Goal: Information Seeking & Learning: Learn about a topic

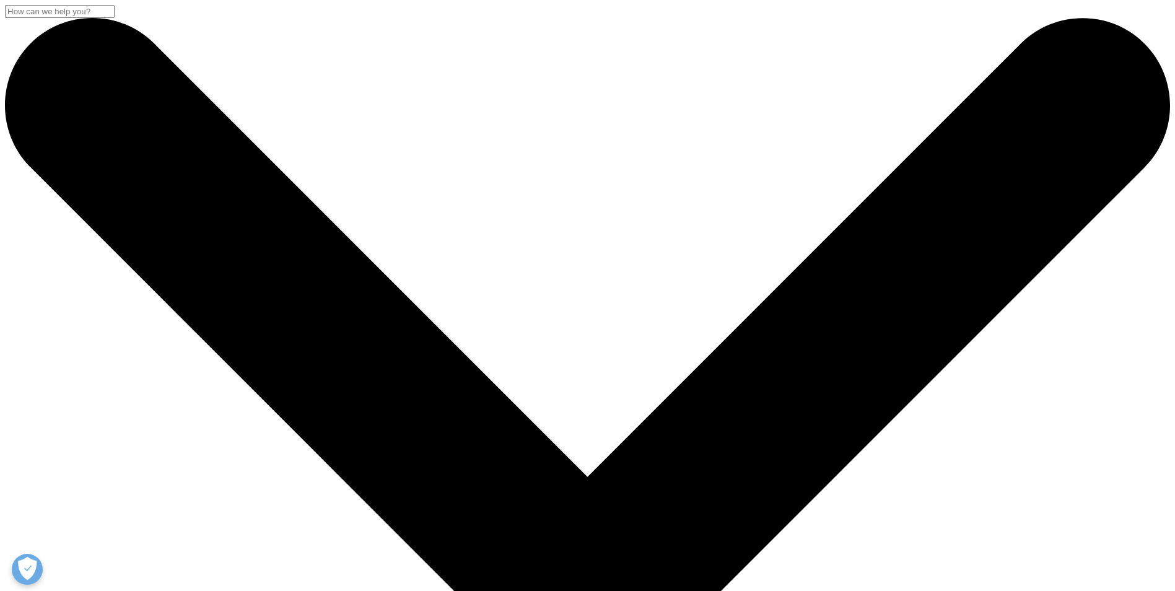
drag, startPoint x: 352, startPoint y: 220, endPoint x: 336, endPoint y: 227, distance: 17.7
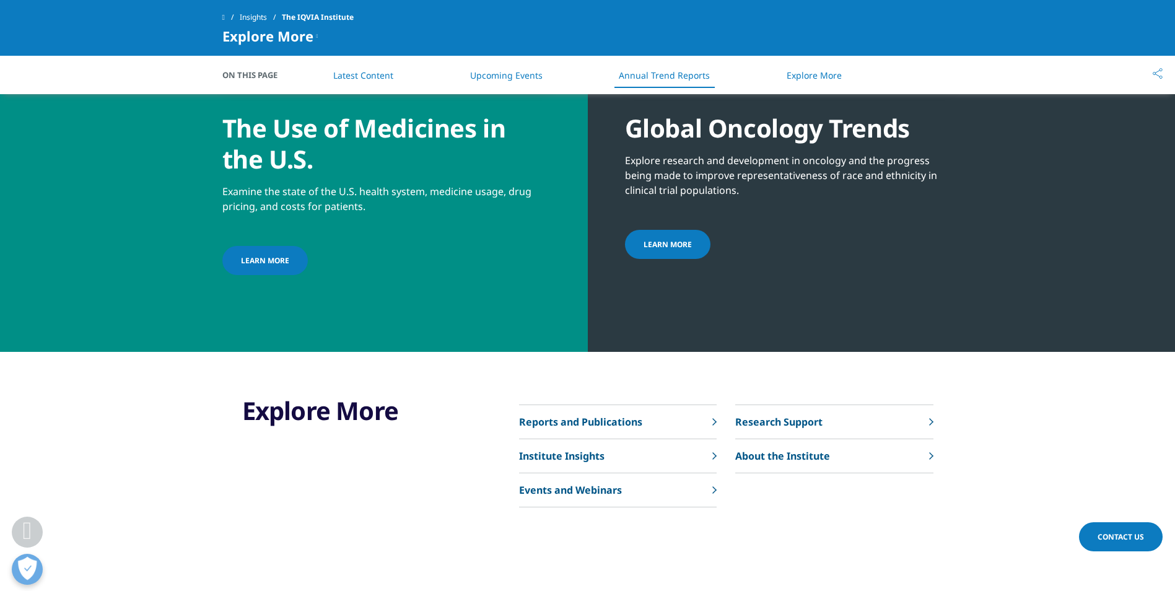
scroll to position [4620, 0]
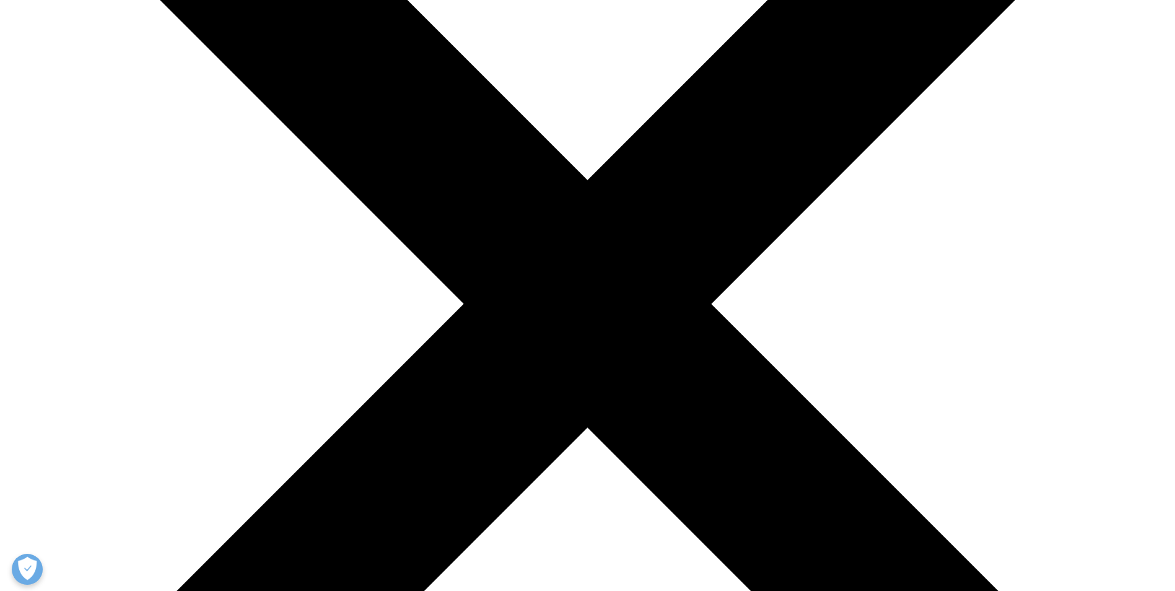
scroll to position [297, 0]
type input "blood"
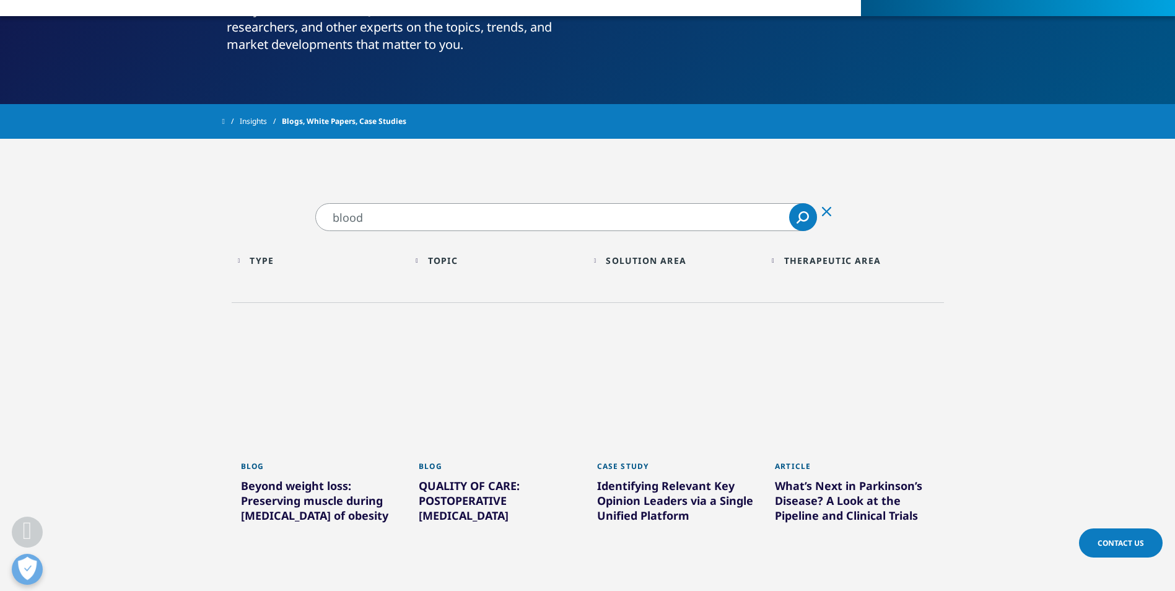
scroll to position [305, 0]
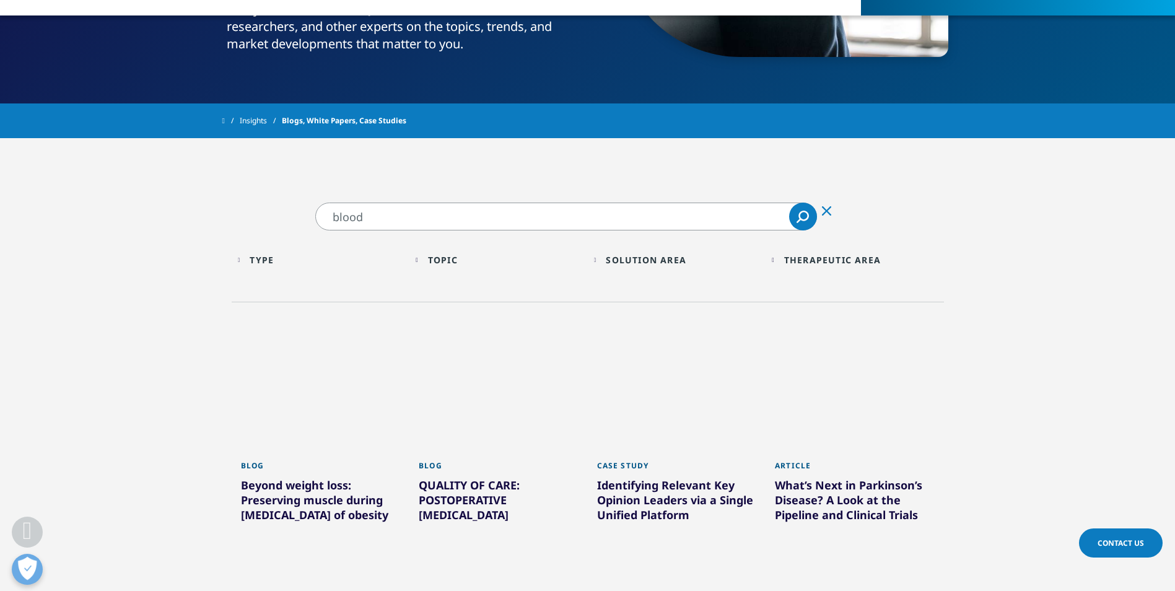
click at [474, 266] on div "Topic Loading" at bounding box center [505, 260] width 154 height 12
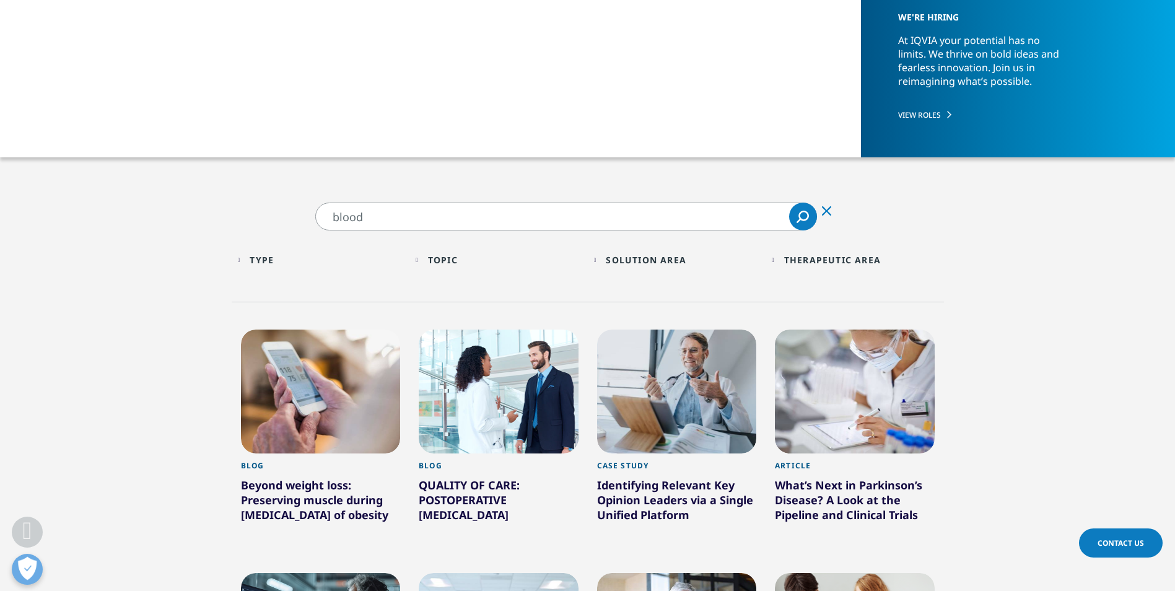
click at [869, 263] on div "Therapeutic Area" at bounding box center [832, 260] width 97 height 12
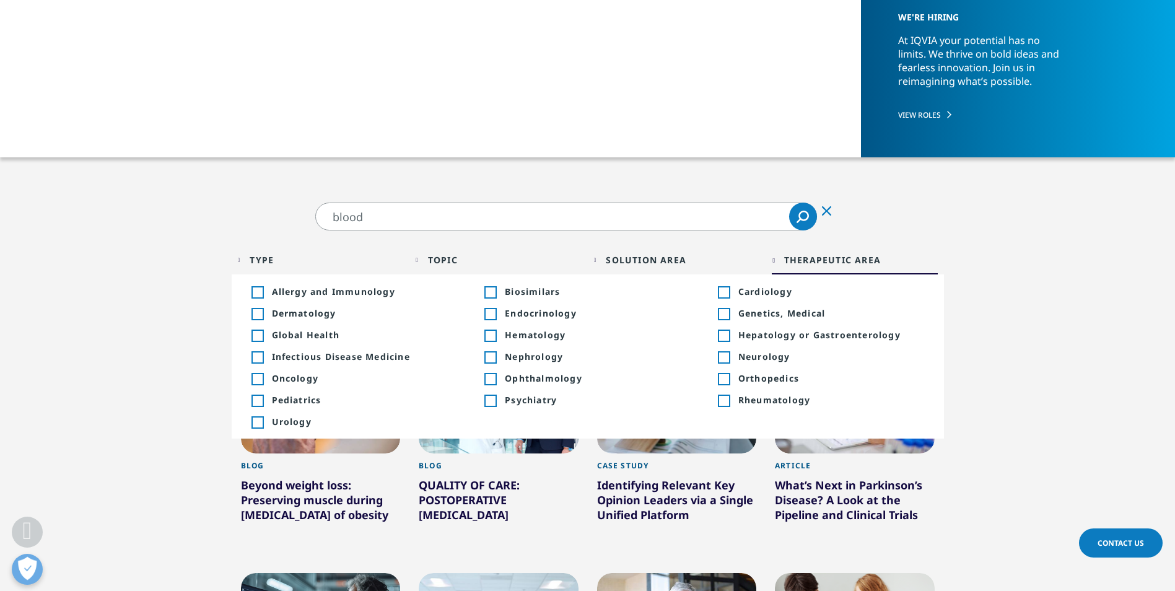
click at [544, 338] on span "Hematology" at bounding box center [598, 335] width 186 height 12
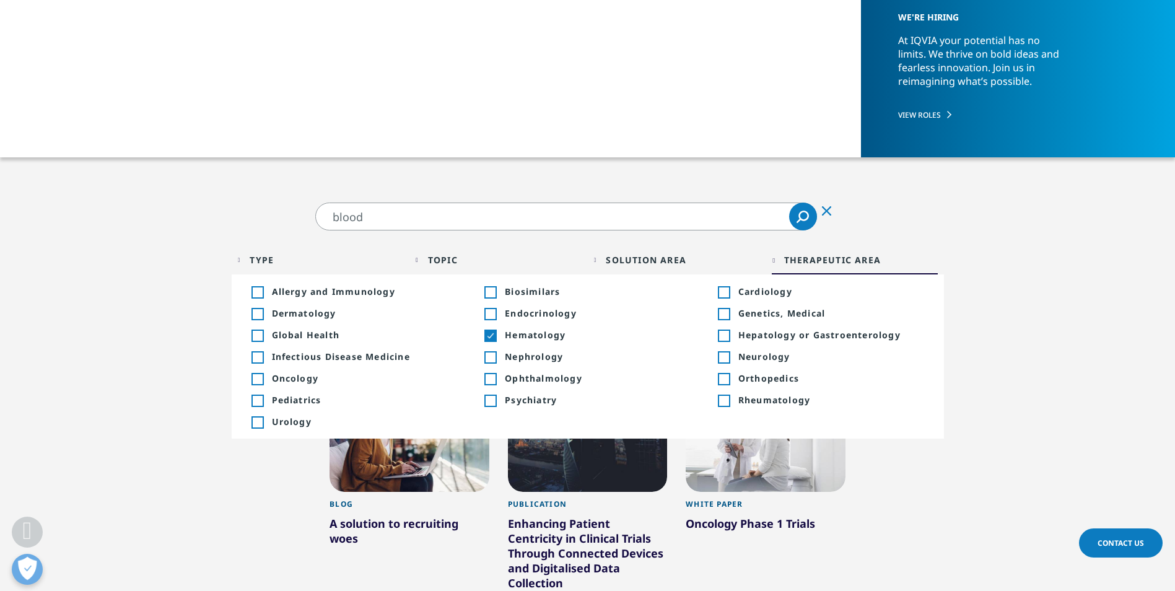
click at [1017, 283] on section "blood blood Clear Search Loading Type Loading Clear Or/And Operator Toggle Blog…" at bounding box center [587, 450] width 1175 height 495
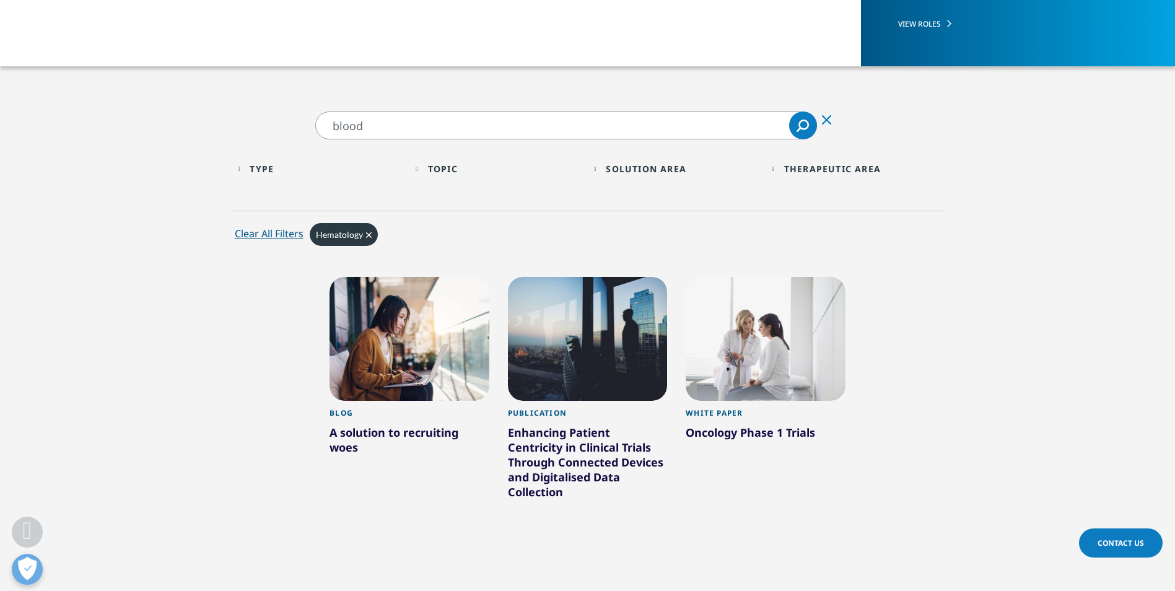
scroll to position [400, 0]
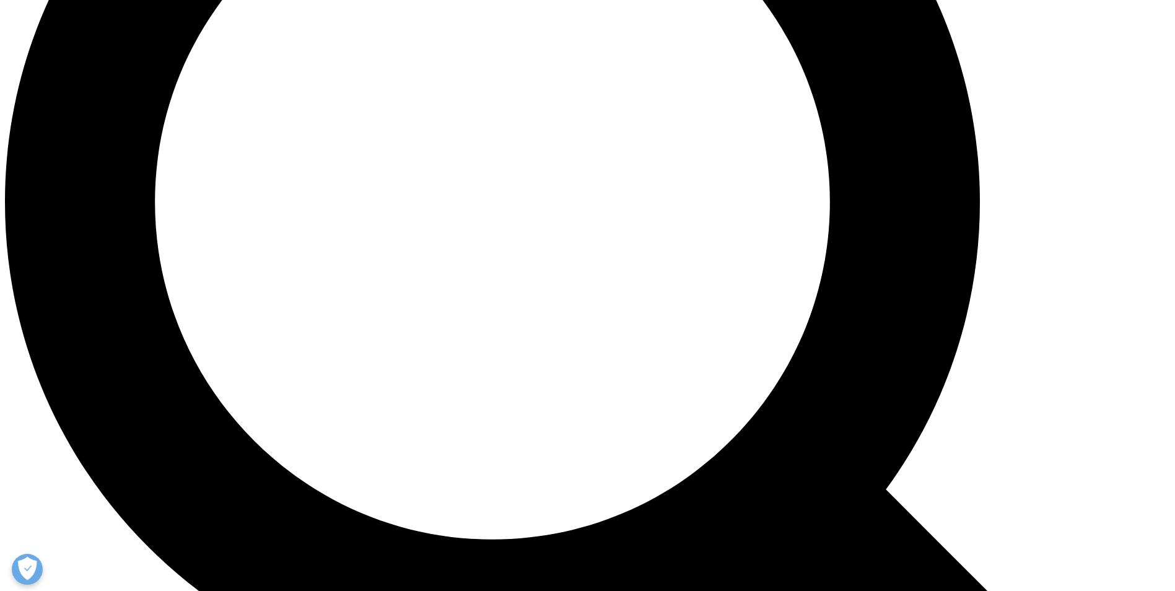
scroll to position [1475, 0]
